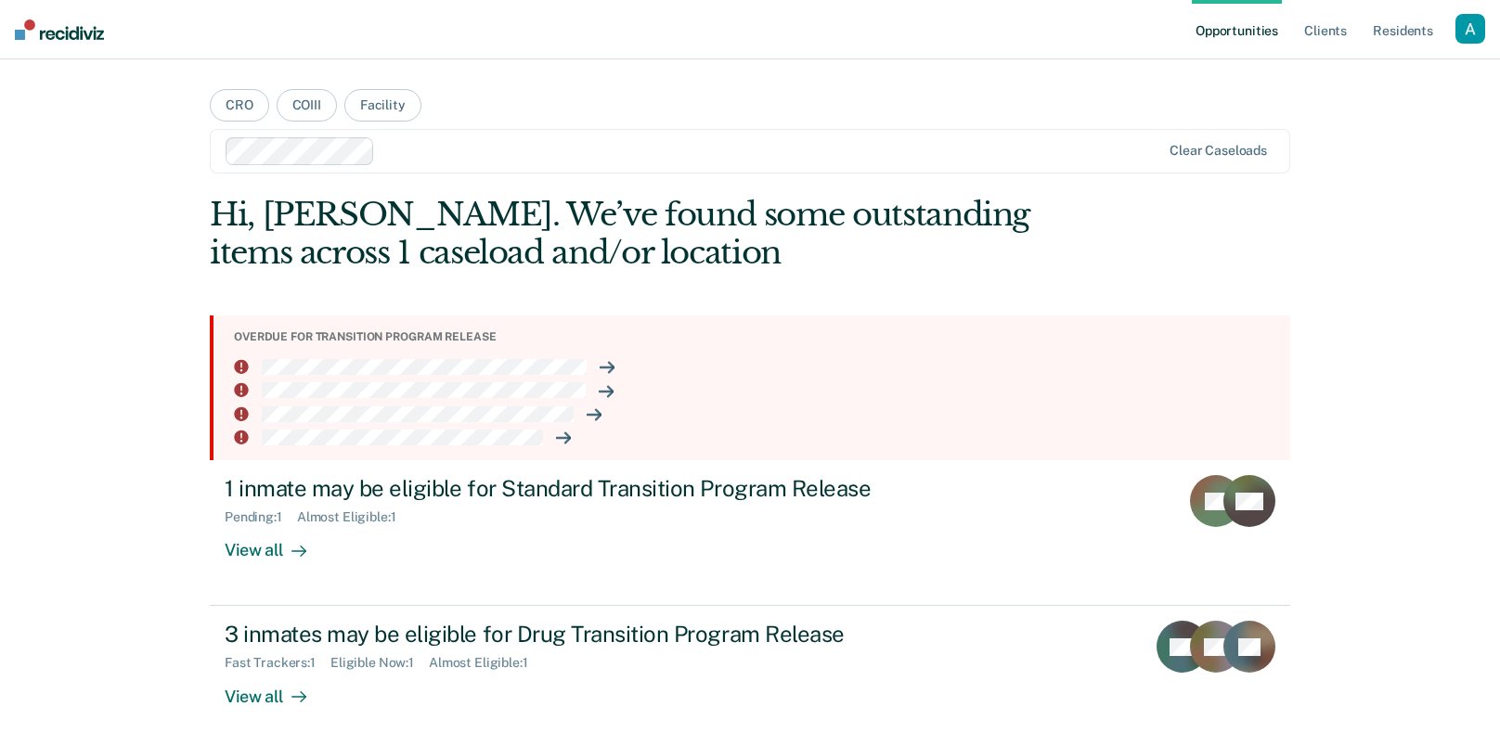
click at [1337, 245] on div "Opportunities Client s Resident s Profile How it works Log Out CRO COIII Facili…" at bounding box center [750, 413] width 1500 height 827
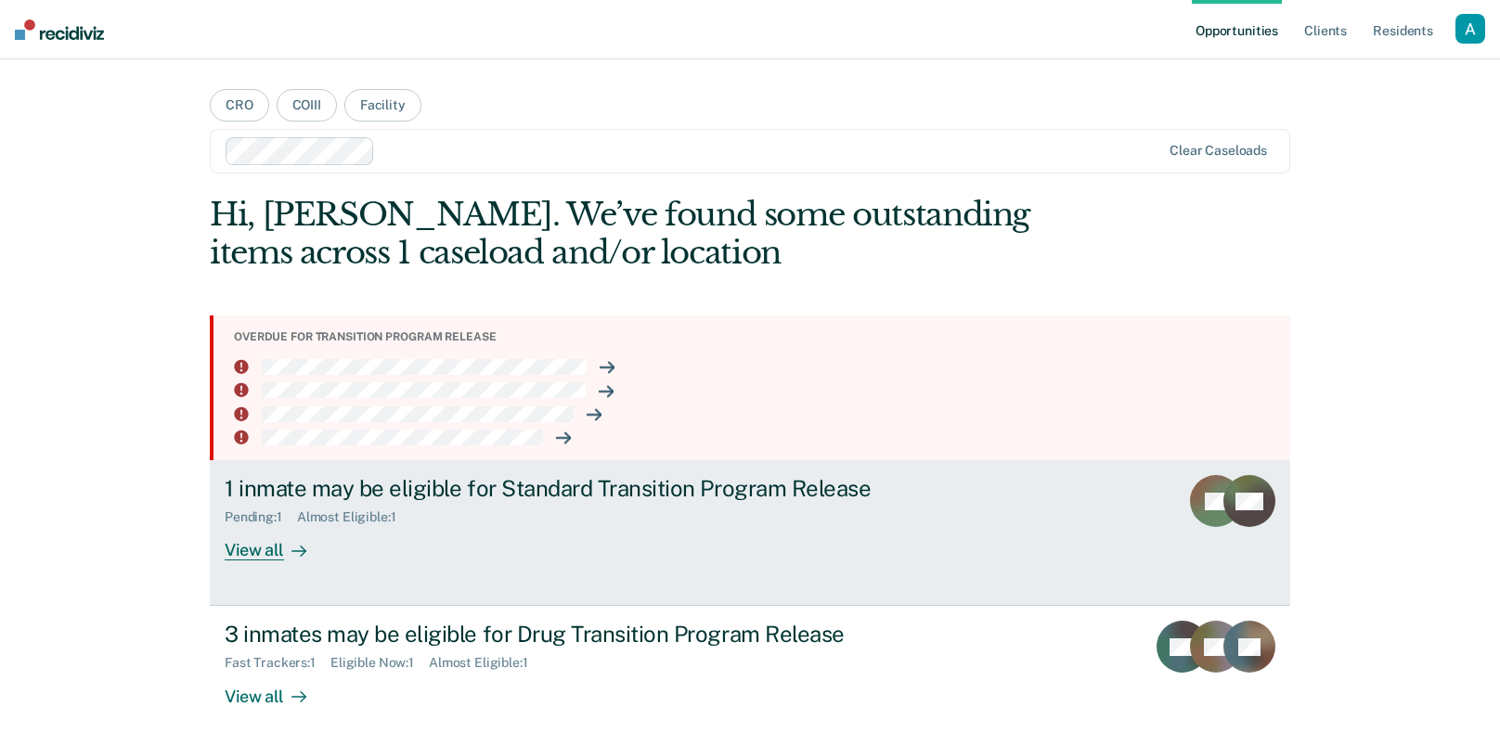
click at [708, 503] on div "Pending : 1 Almost Eligible : 1" at bounding box center [551, 513] width 652 height 23
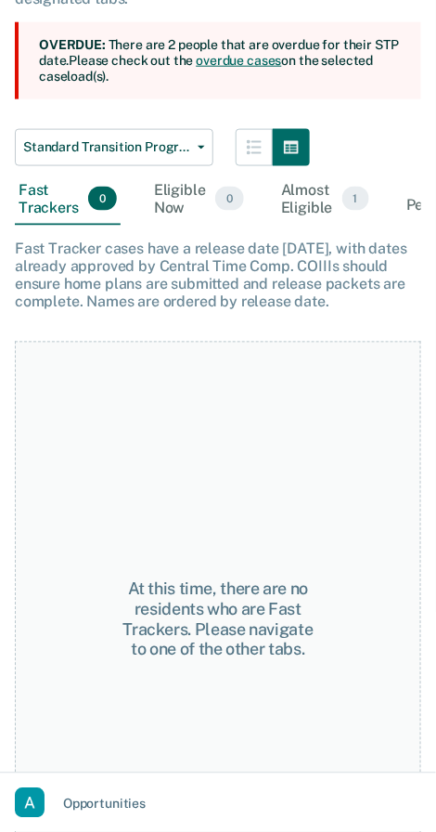
scroll to position [221, 0]
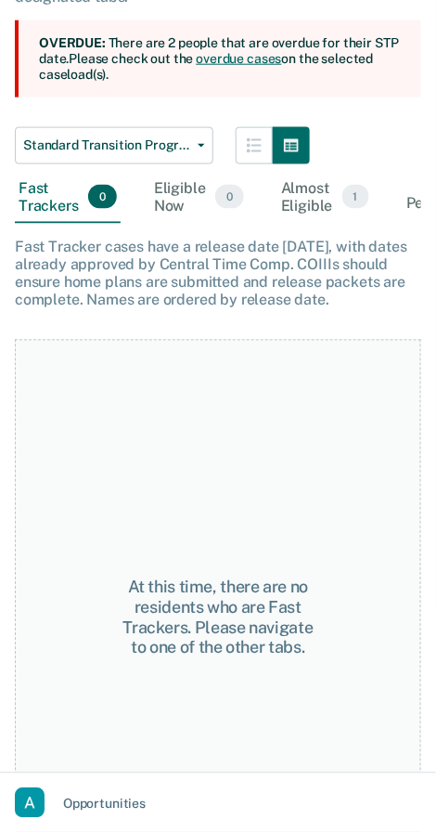
click at [381, 360] on div "At this time, there are no residents who are Fast Trackers. Please navigate to …" at bounding box center [218, 618] width 407 height 557
click at [262, 158] on button "button" at bounding box center [254, 145] width 37 height 37
click at [278, 197] on div "Almost Eligible 1" at bounding box center [326, 198] width 96 height 52
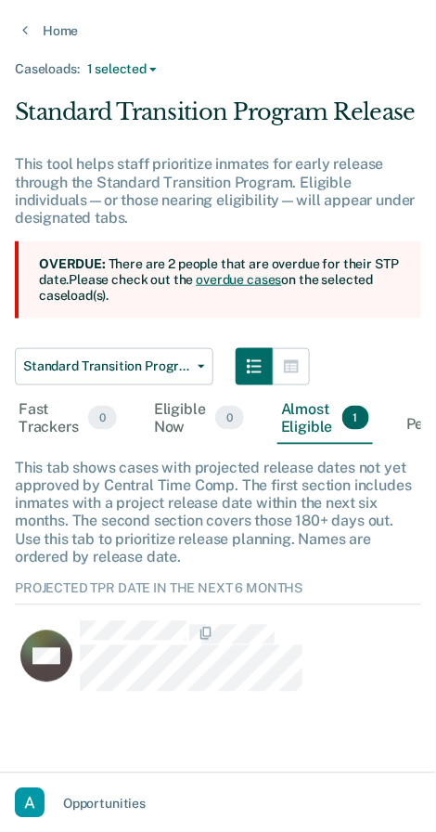
scroll to position [112, 407]
click at [286, 369] on icon "button" at bounding box center [291, 366] width 15 height 13
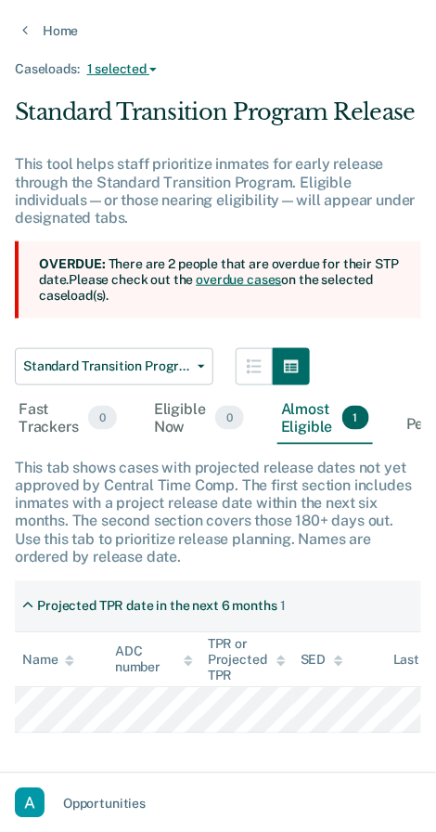
click at [133, 73] on button "1 selected" at bounding box center [122, 69] width 84 height 16
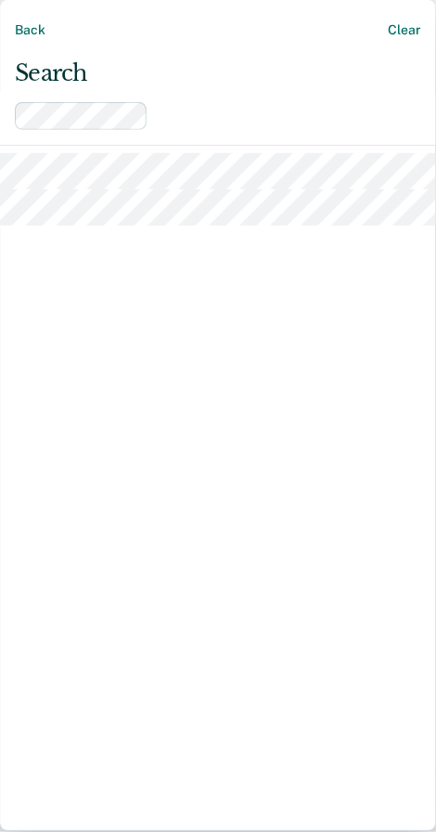
click at [25, 24] on button "Back" at bounding box center [30, 30] width 30 height 31
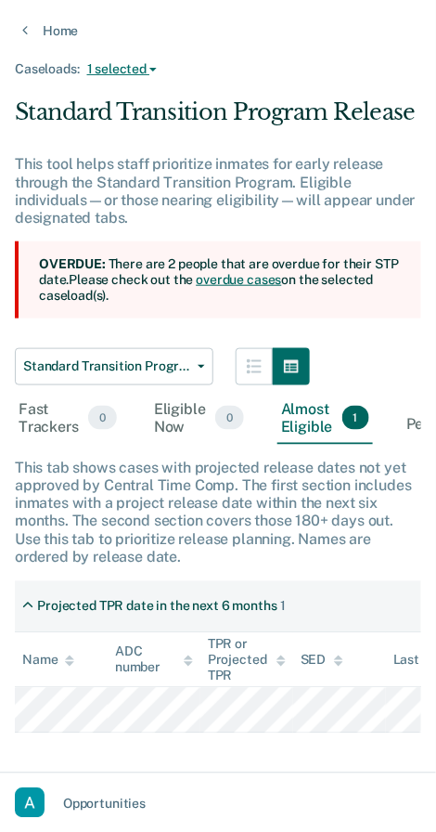
click at [143, 73] on button "1 selected" at bounding box center [122, 69] width 84 height 16
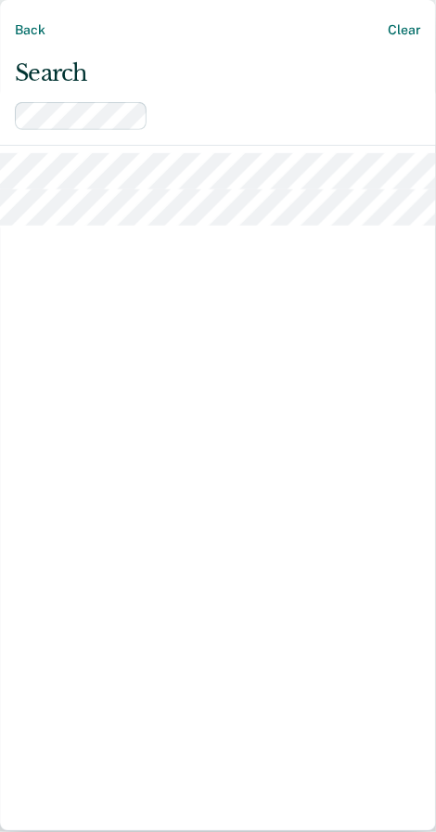
click at [27, 30] on button "Back" at bounding box center [30, 30] width 30 height 31
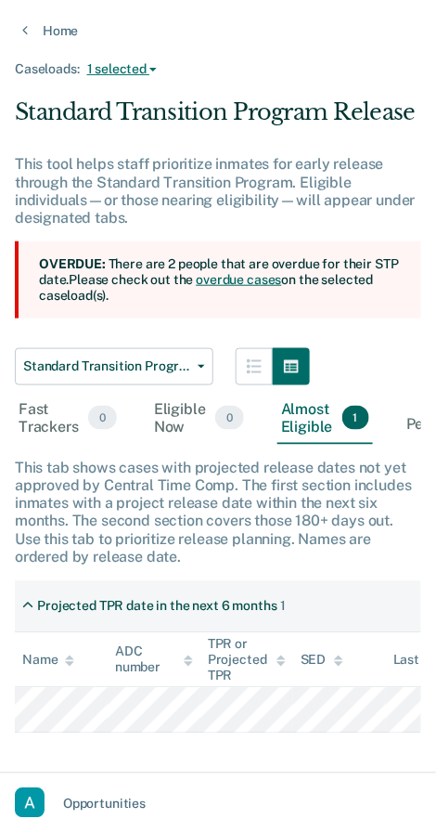
scroll to position [59, 0]
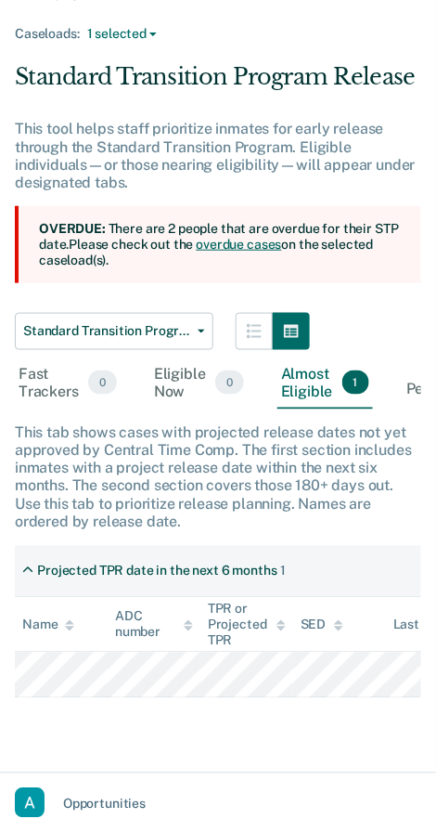
click at [44, 731] on div "button" at bounding box center [30, 803] width 30 height 30
click at [45, 380] on div at bounding box center [218, 416] width 436 height 832
click at [45, 380] on div "Fast Trackers 0" at bounding box center [68, 383] width 106 height 52
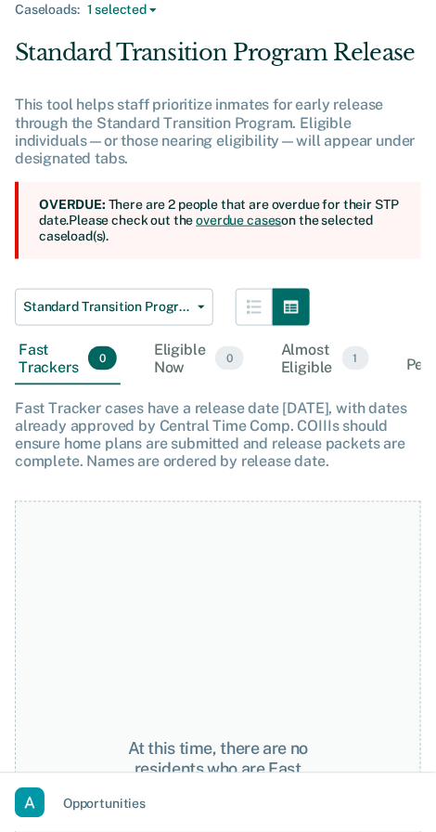
scroll to position [0, 0]
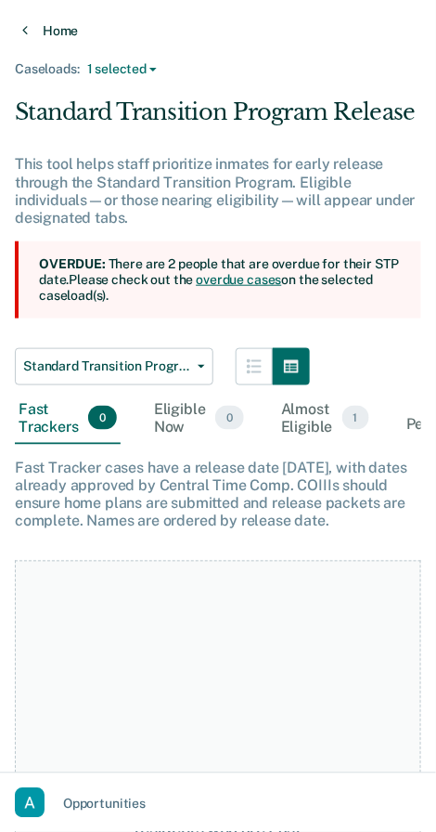
click at [36, 33] on link "Home" at bounding box center [218, 30] width 392 height 17
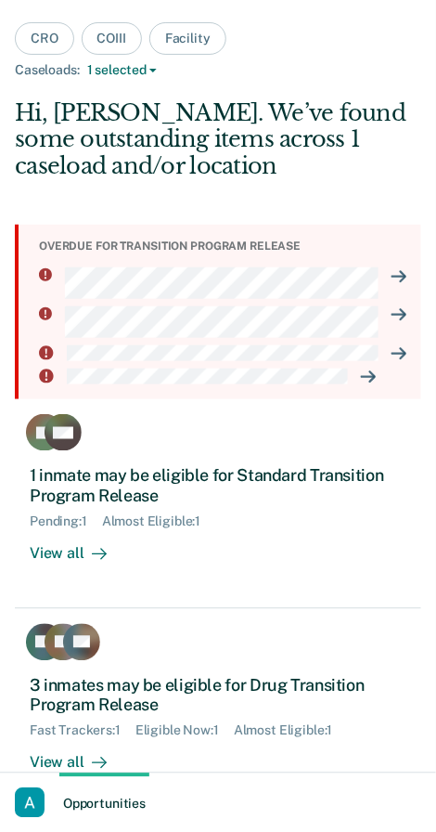
scroll to position [58, 0]
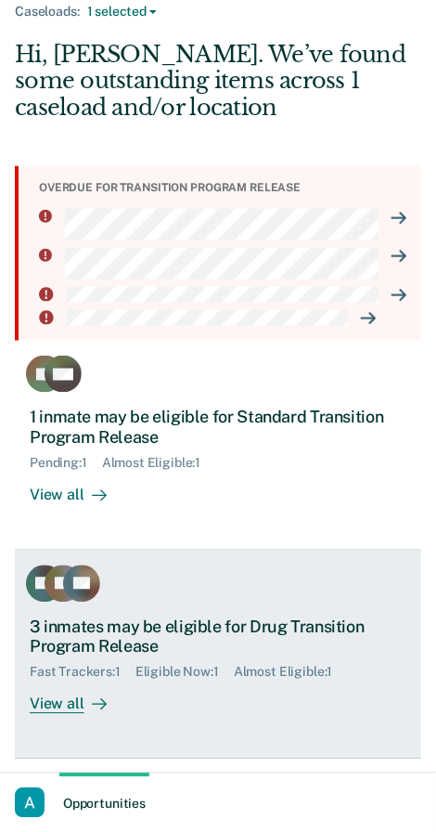
click at [134, 682] on div "3 inmates may be eligible for Drug Transition Program Release Fast Trackers : 1…" at bounding box center [218, 665] width 377 height 97
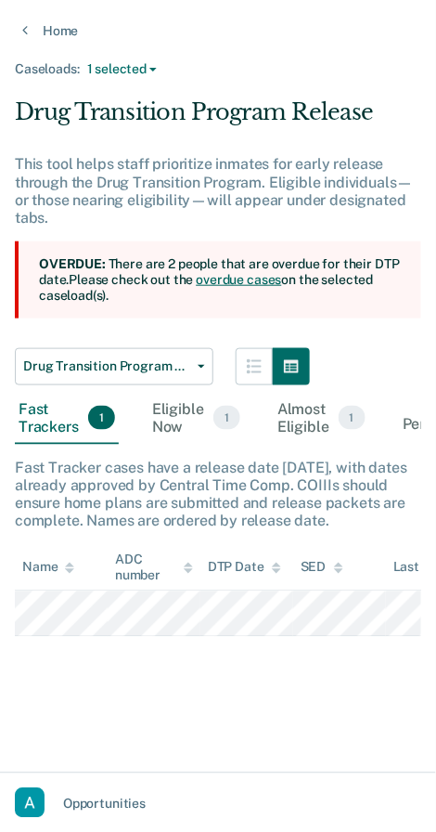
click at [214, 423] on span "1" at bounding box center [227, 418] width 27 height 24
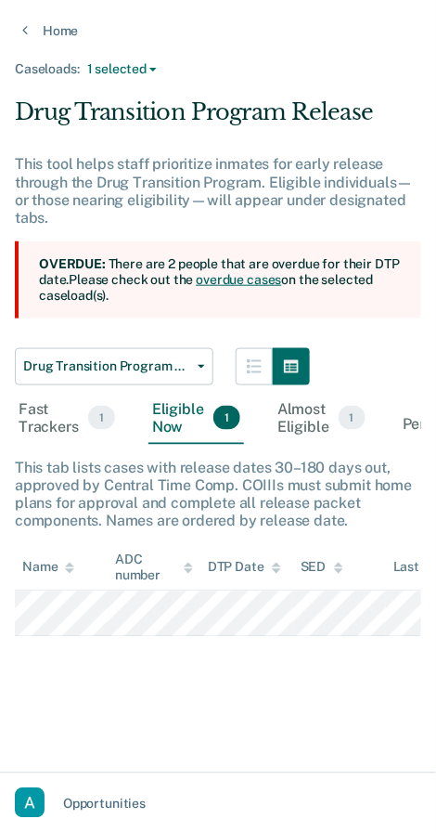
click at [299, 428] on div "Almost Eligible 1" at bounding box center [322, 419] width 96 height 52
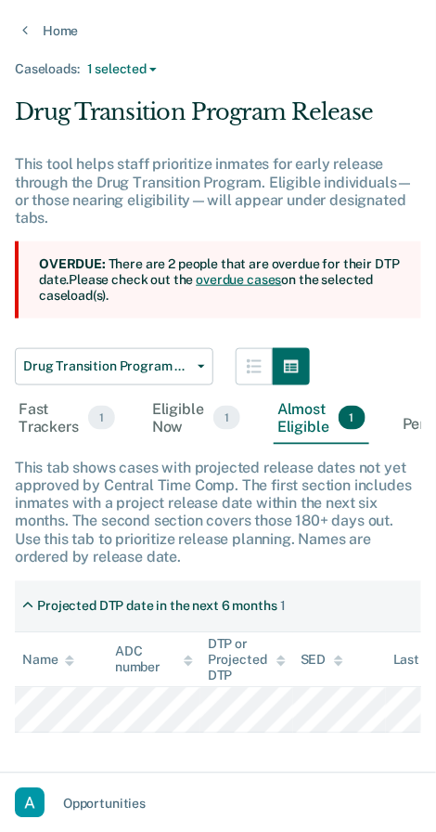
click at [86, 423] on div "Fast Trackers 1" at bounding box center [67, 419] width 104 height 52
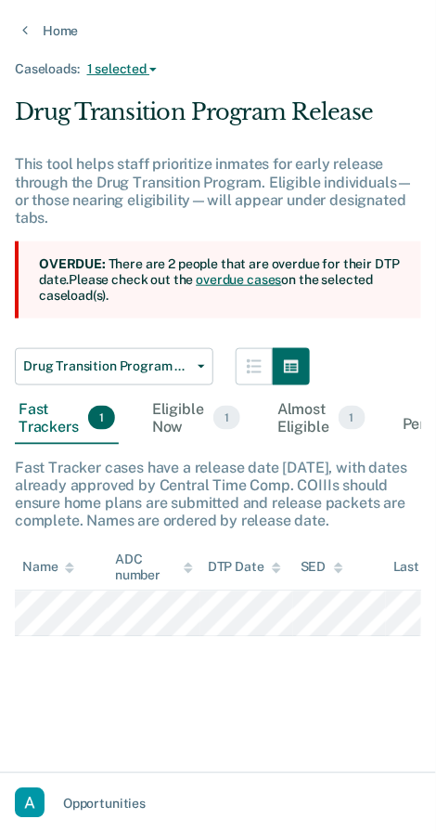
click at [131, 64] on button "1 selected" at bounding box center [122, 69] width 84 height 16
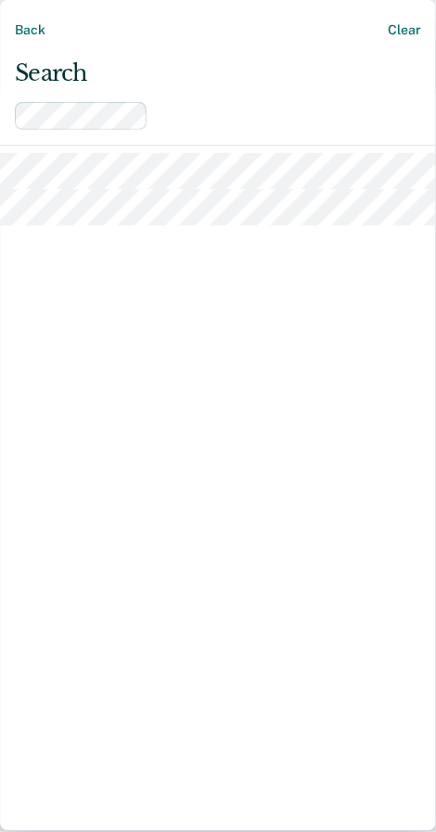
click at [16, 36] on button "Back" at bounding box center [30, 30] width 30 height 31
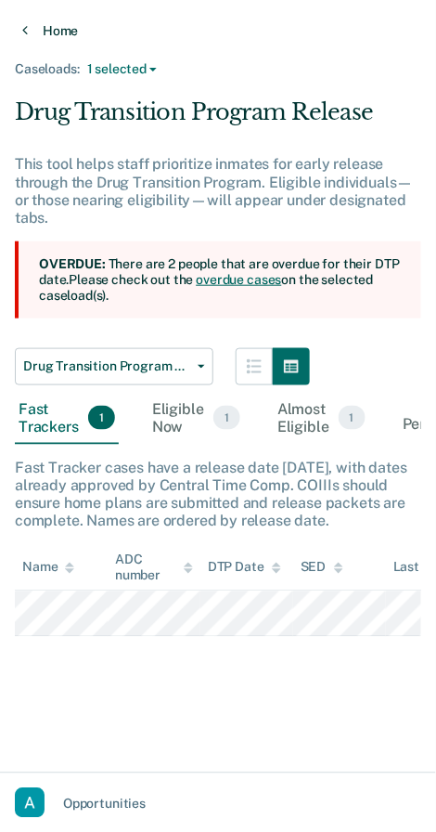
click at [49, 34] on link "Home" at bounding box center [218, 30] width 392 height 17
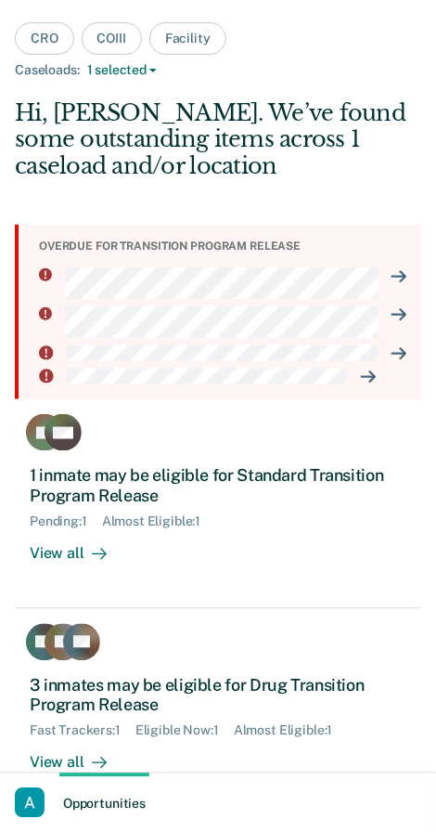
click at [186, 731] on div "Opportunities" at bounding box center [218, 802] width 407 height 59
click at [41, 731] on div "button" at bounding box center [30, 803] width 30 height 30
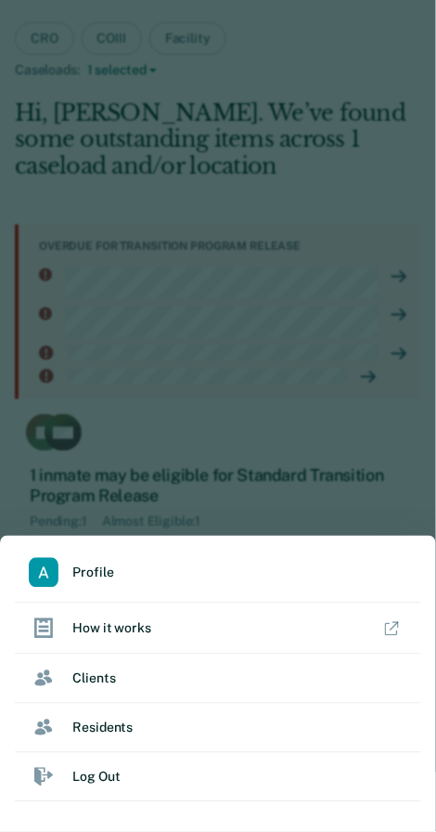
click at [159, 674] on link "Client s" at bounding box center [218, 678] width 407 height 49
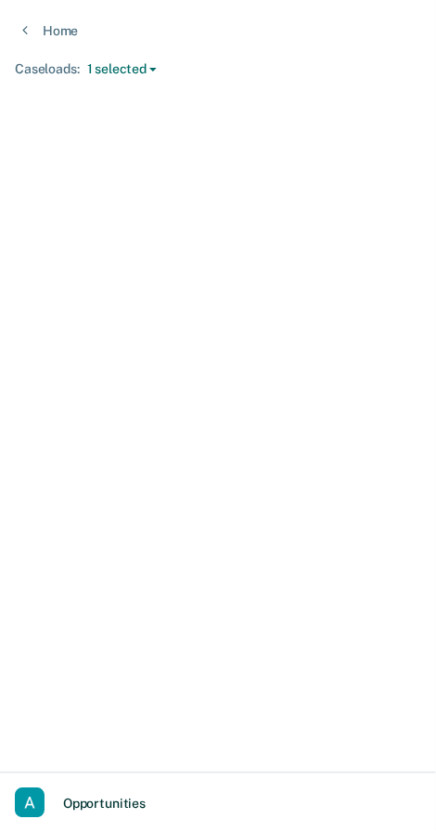
click at [121, 731] on link "Opportunities" at bounding box center [104, 802] width 90 height 59
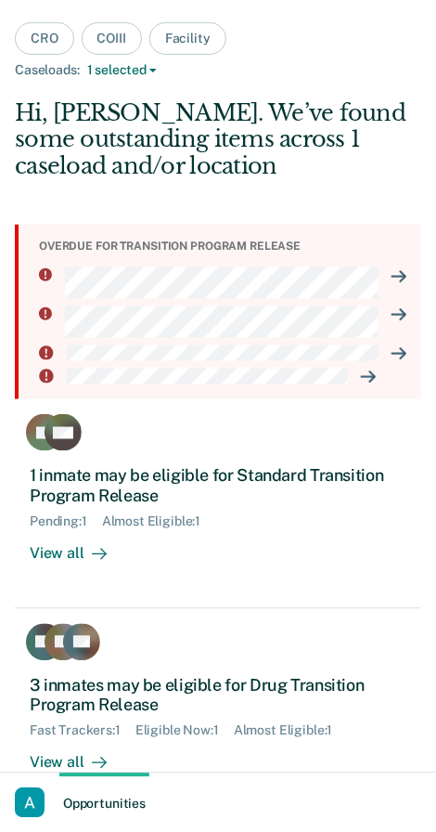
click at [110, 731] on link "Opportunities" at bounding box center [104, 802] width 90 height 59
click at [123, 731] on link "Opportunities" at bounding box center [104, 802] width 90 height 59
click at [38, 731] on div "button" at bounding box center [30, 803] width 30 height 30
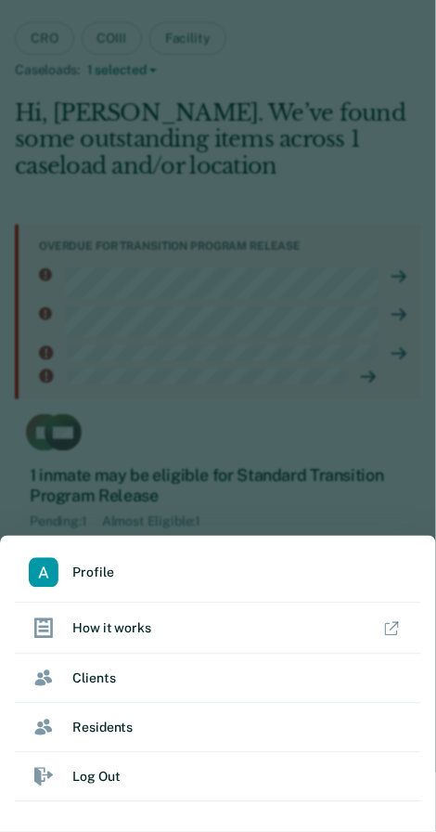
click at [390, 616] on link "How it works" at bounding box center [218, 628] width 407 height 51
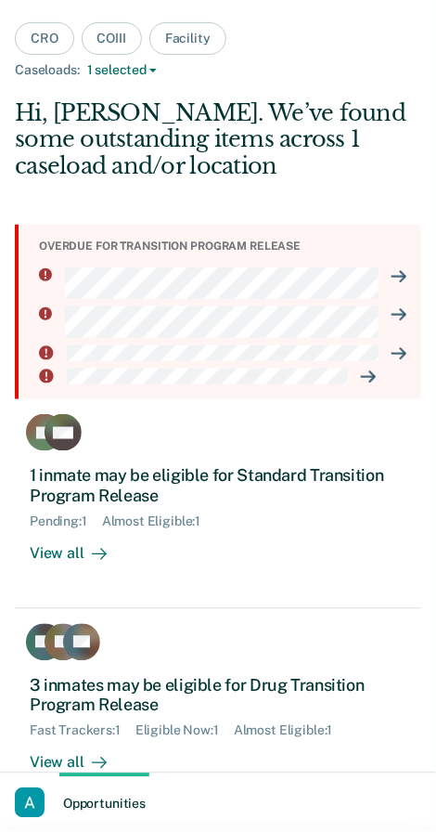
click at [357, 447] on div at bounding box center [218, 416] width 436 height 832
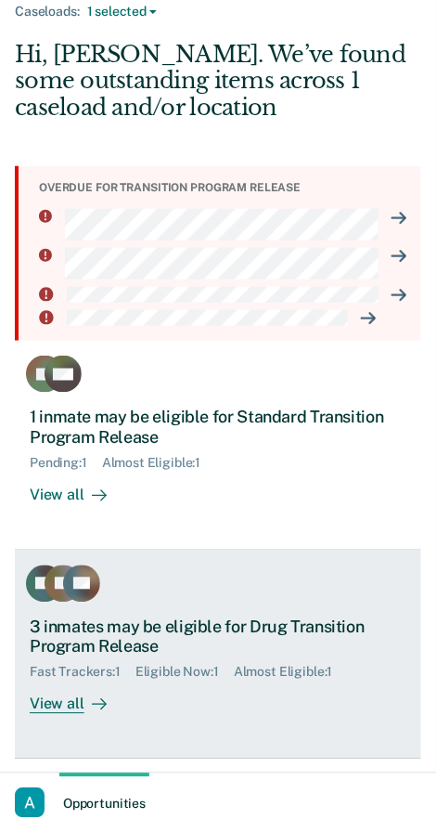
click at [97, 709] on icon at bounding box center [99, 704] width 15 height 15
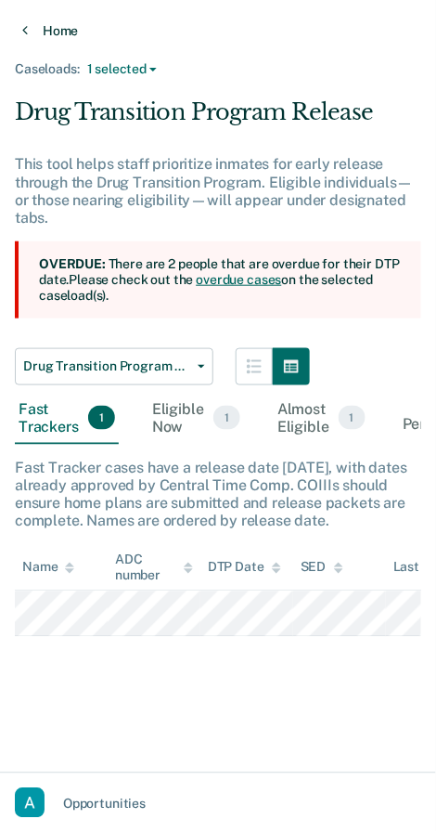
click at [23, 34] on icon at bounding box center [25, 29] width 6 height 15
